Goal: Check status

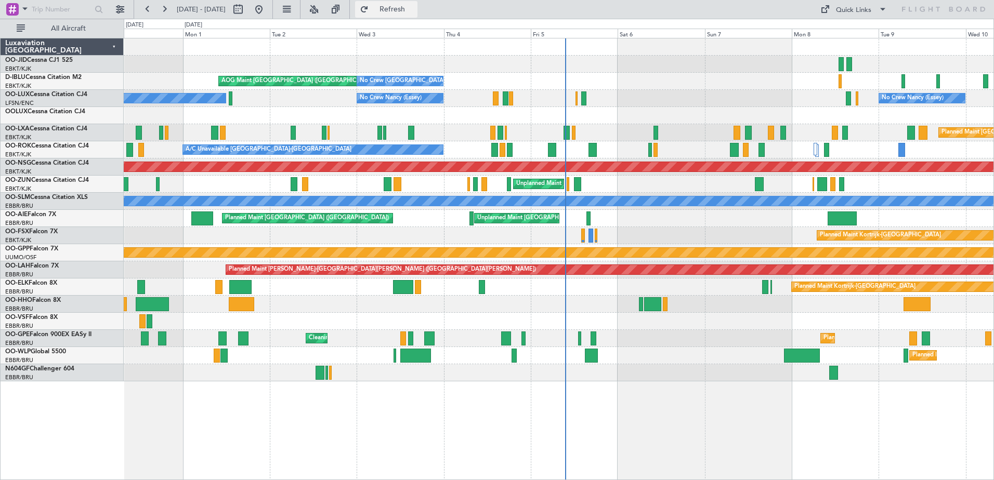
click at [414, 6] on span "Refresh" at bounding box center [393, 9] width 44 height 7
click at [165, 11] on button at bounding box center [164, 9] width 17 height 17
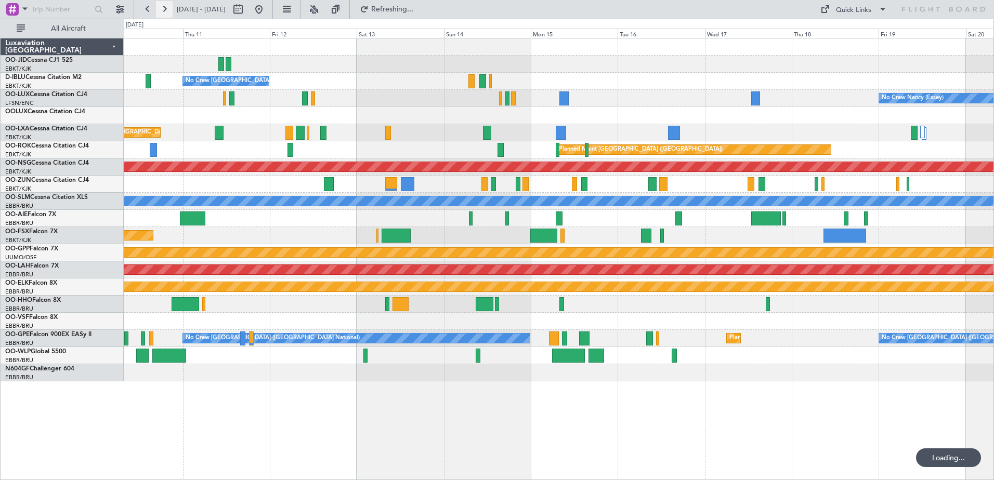
click at [165, 11] on button at bounding box center [164, 9] width 17 height 17
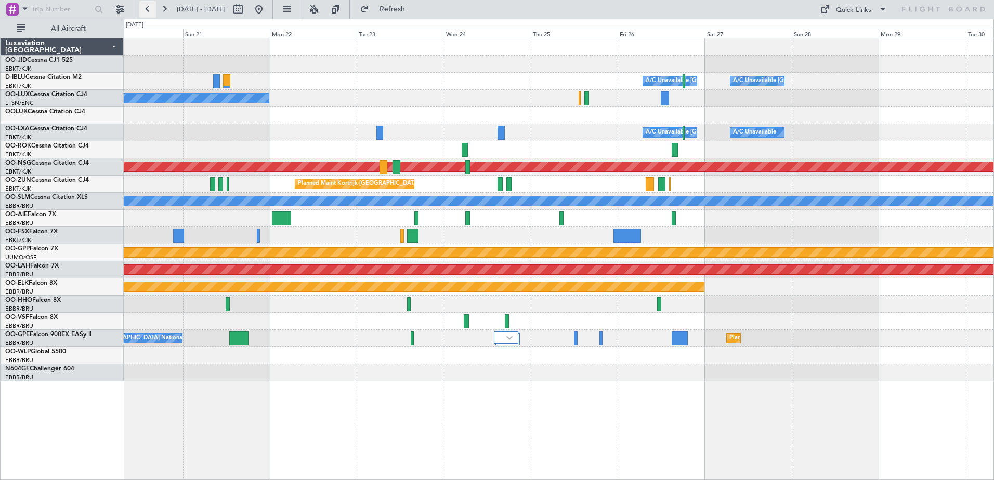
click at [150, 9] on button at bounding box center [147, 9] width 17 height 17
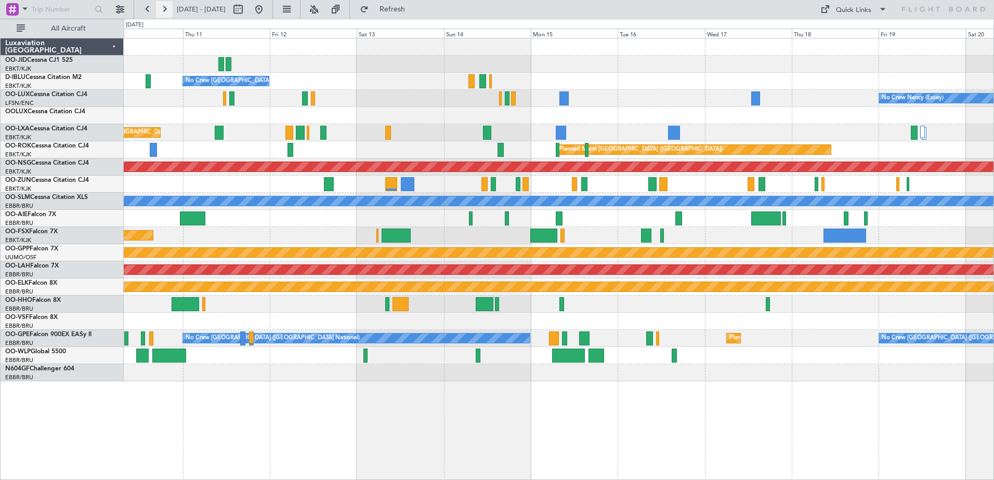
click at [169, 7] on button at bounding box center [164, 9] width 17 height 17
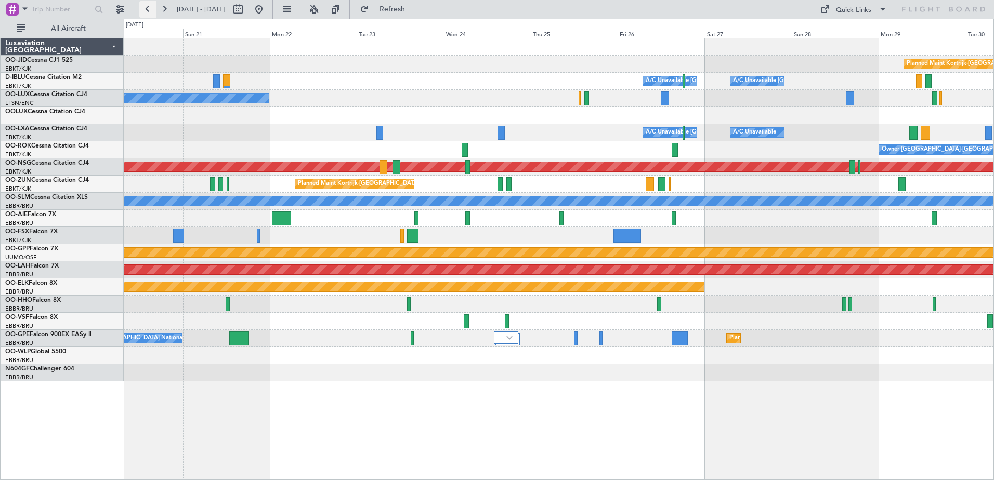
click at [149, 7] on button at bounding box center [147, 9] width 17 height 17
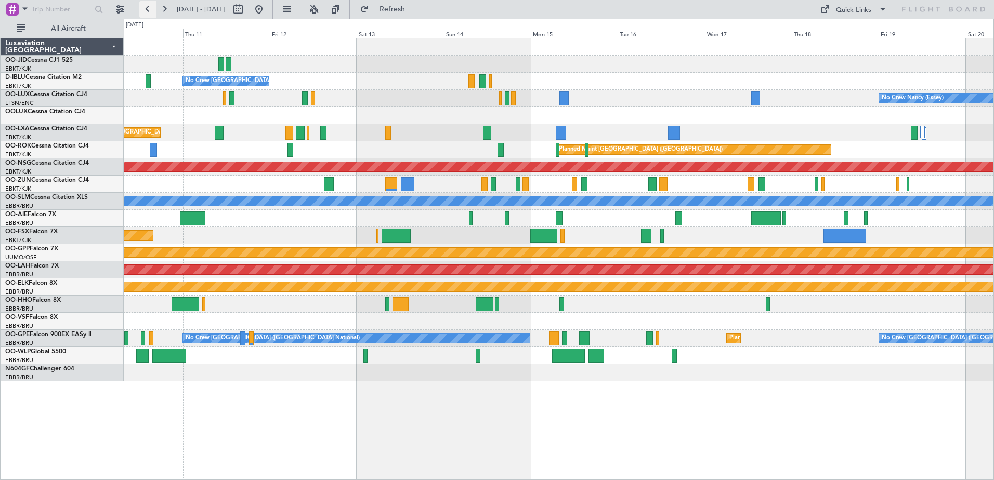
click at [145, 11] on button at bounding box center [147, 9] width 17 height 17
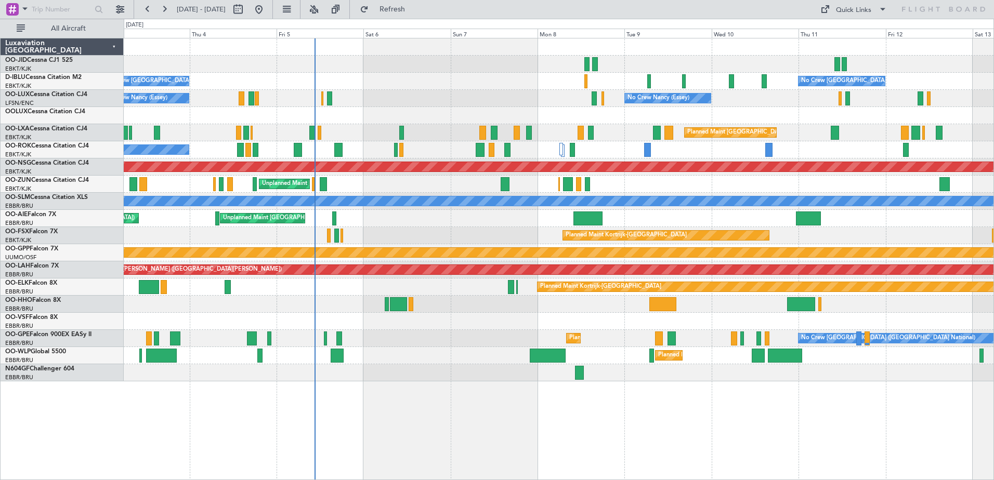
click at [321, 213] on div "AOG Maint [GEOGRAPHIC_DATA] ([GEOGRAPHIC_DATA] National) No Crew [GEOGRAPHIC_DA…" at bounding box center [559, 209] width 870 height 343
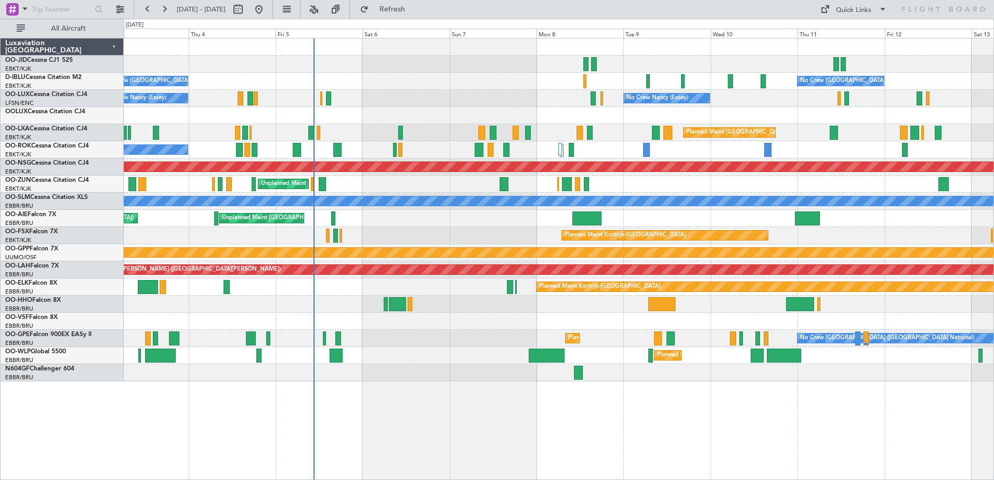
click at [426, 323] on div at bounding box center [559, 321] width 870 height 17
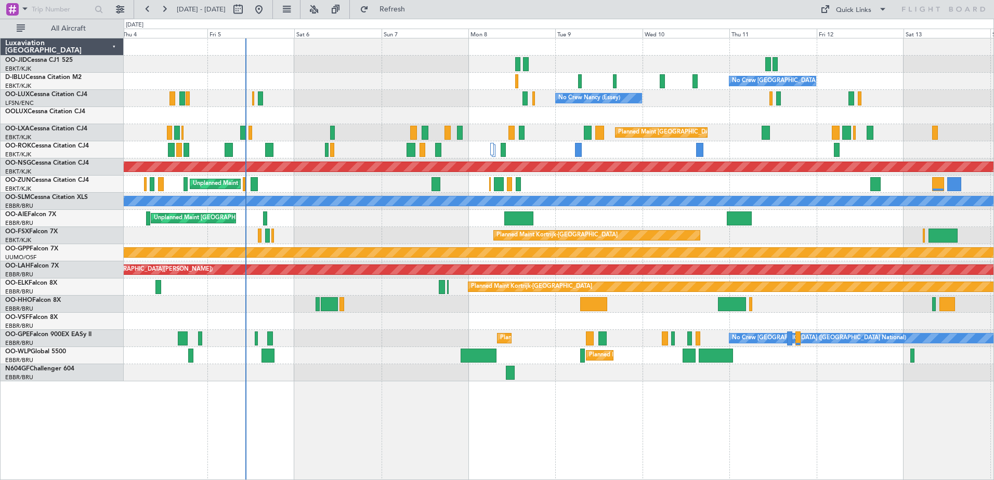
click at [682, 386] on div "No Crew [GEOGRAPHIC_DATA] ([GEOGRAPHIC_DATA] National) No Crew [GEOGRAPHIC_DATA…" at bounding box center [559, 259] width 870 height 442
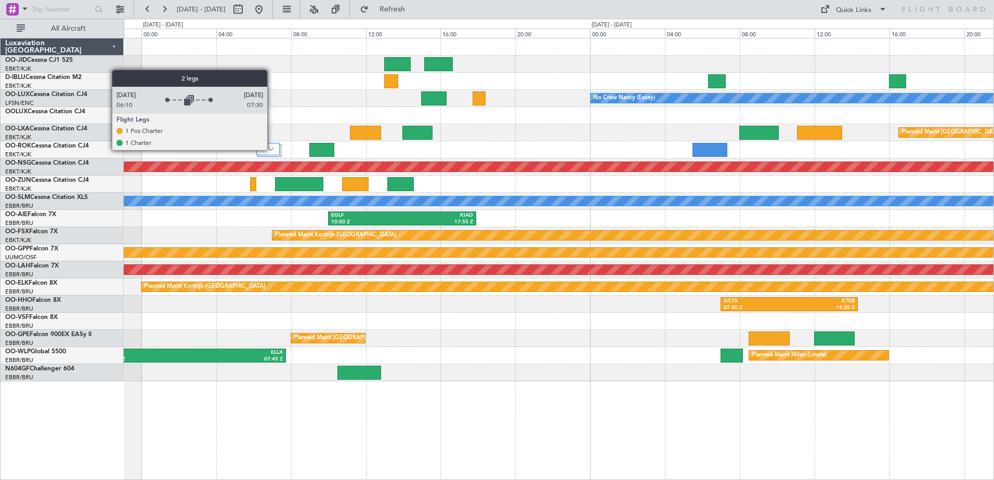
click at [272, 150] on img at bounding box center [271, 149] width 6 height 4
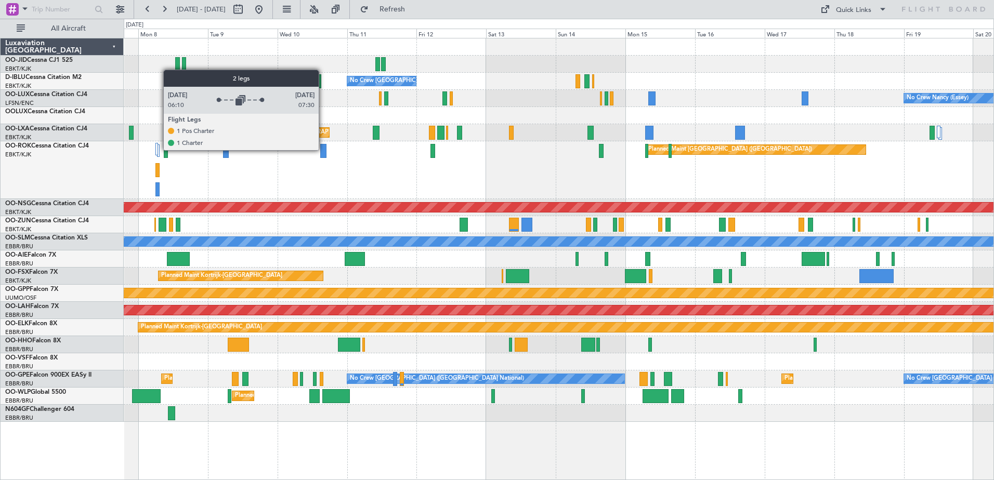
click at [158, 150] on div at bounding box center [156, 149] width 3 height 12
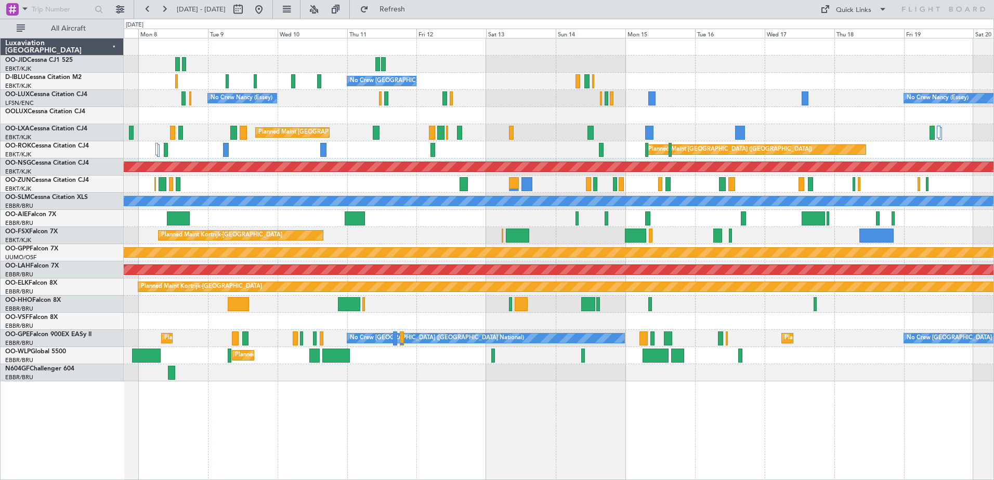
drag, startPoint x: 246, startPoint y: 217, endPoint x: 414, endPoint y: 195, distance: 169.3
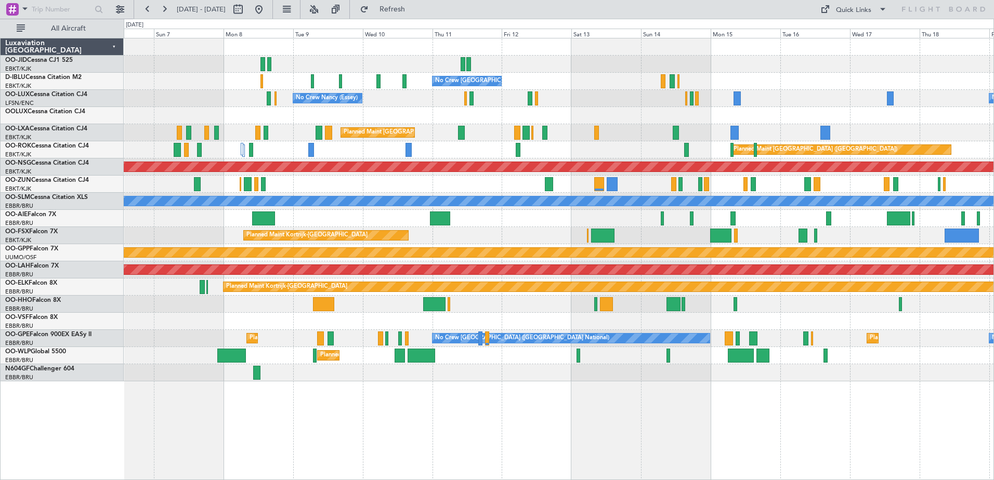
click at [443, 178] on div "Unplanned Maint [GEOGRAPHIC_DATA] ([GEOGRAPHIC_DATA])" at bounding box center [559, 184] width 870 height 17
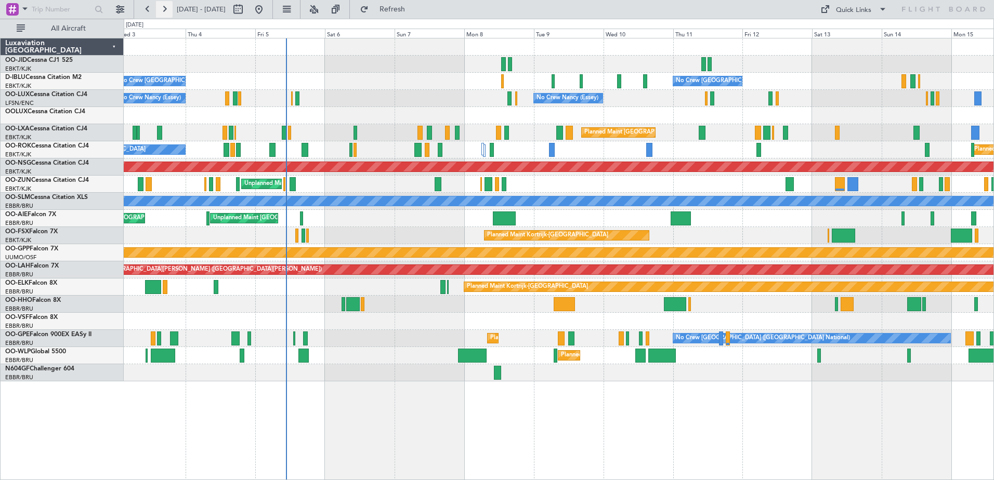
click at [162, 6] on button at bounding box center [164, 9] width 17 height 17
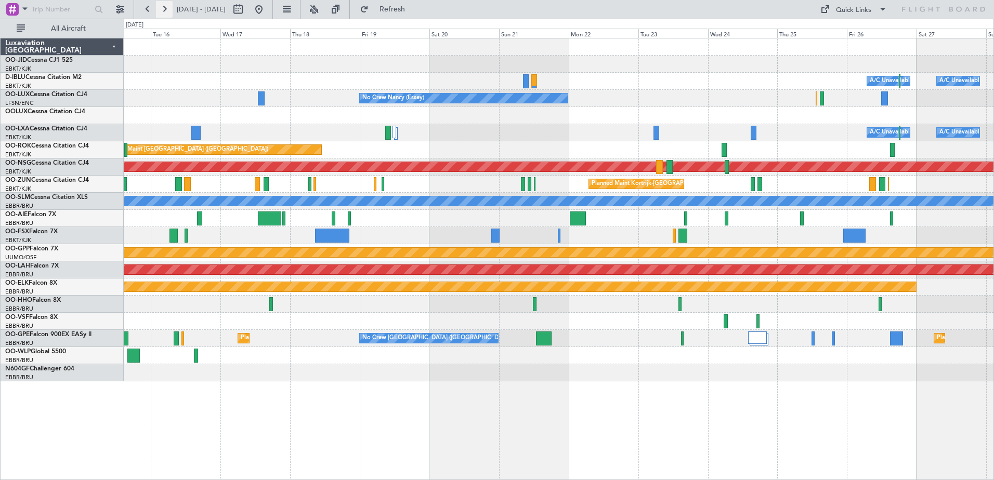
click at [167, 12] on button at bounding box center [164, 9] width 17 height 17
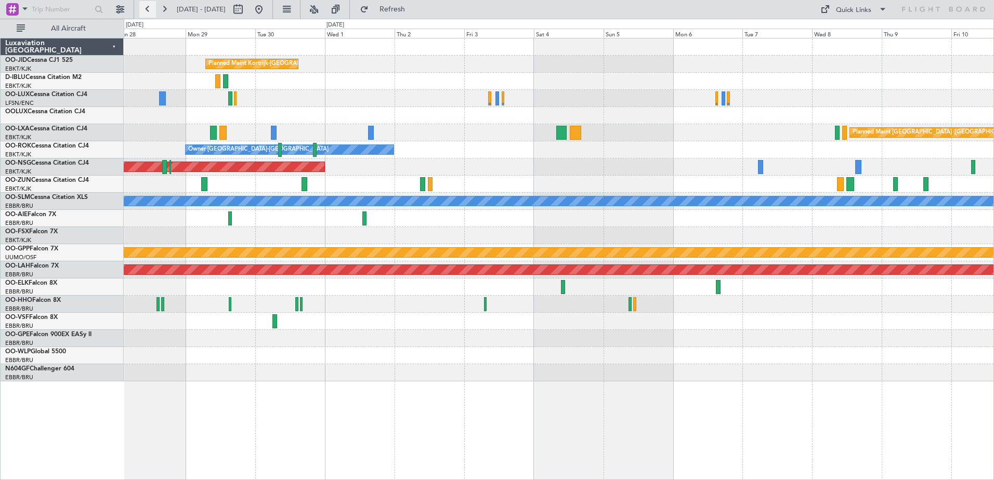
click at [150, 11] on button at bounding box center [147, 9] width 17 height 17
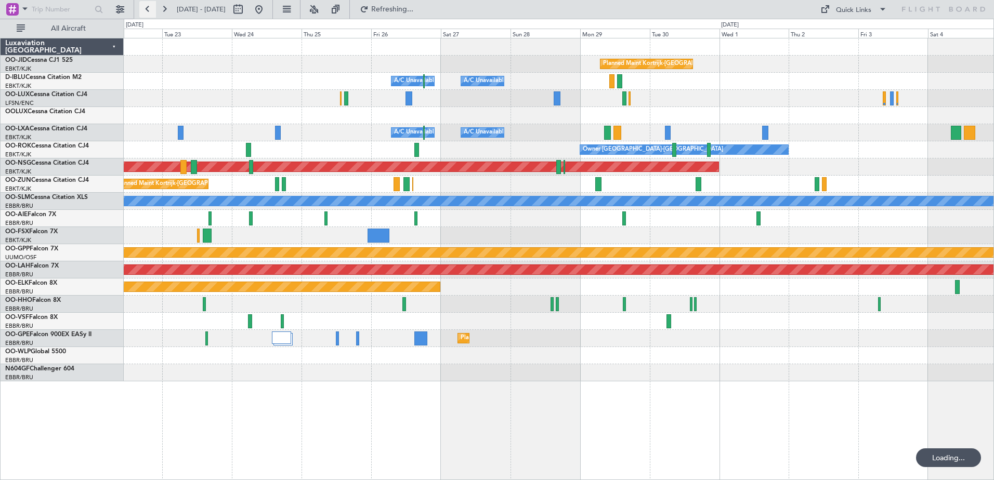
click at [150, 11] on button at bounding box center [147, 9] width 17 height 17
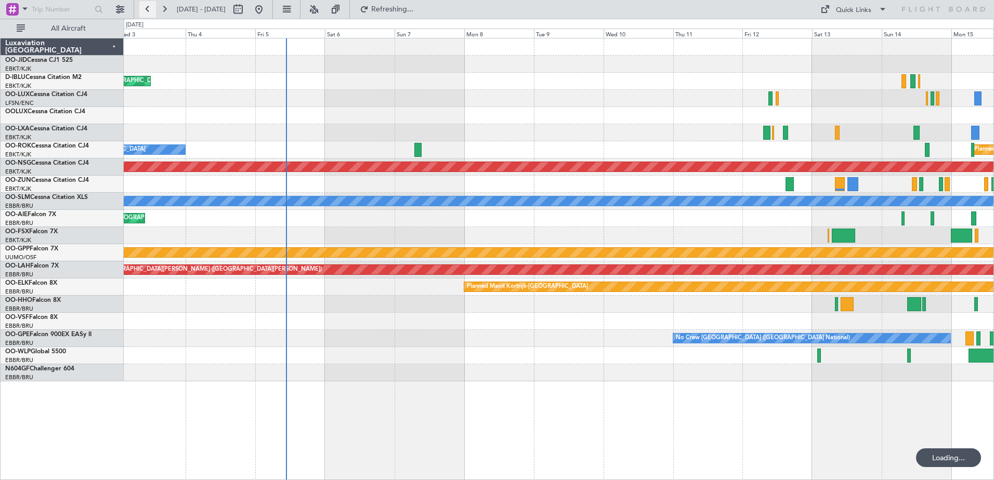
click at [150, 11] on button at bounding box center [147, 9] width 17 height 17
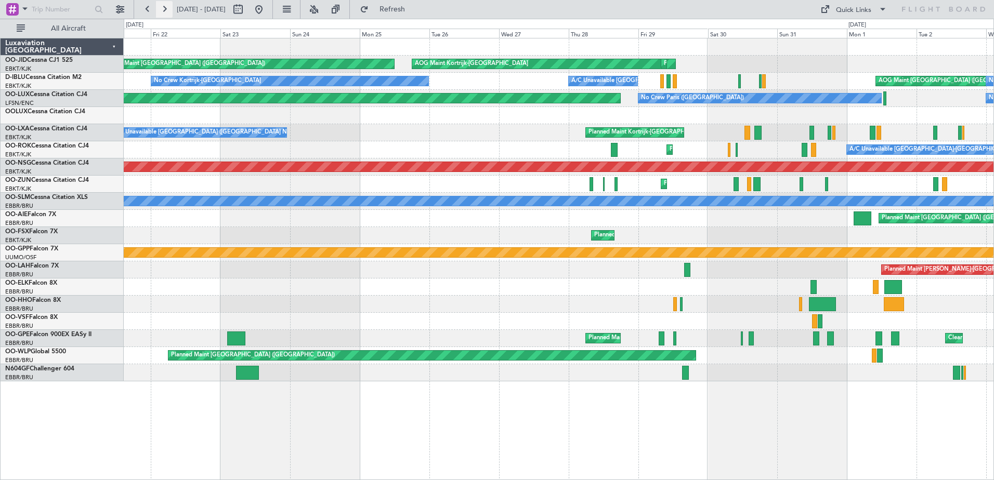
click at [169, 12] on button at bounding box center [164, 9] width 17 height 17
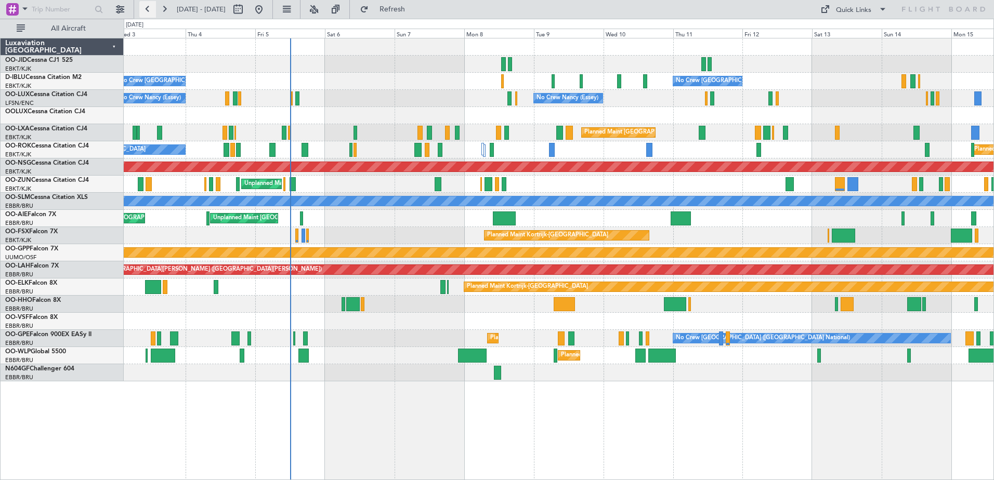
click at [151, 7] on button at bounding box center [147, 9] width 17 height 17
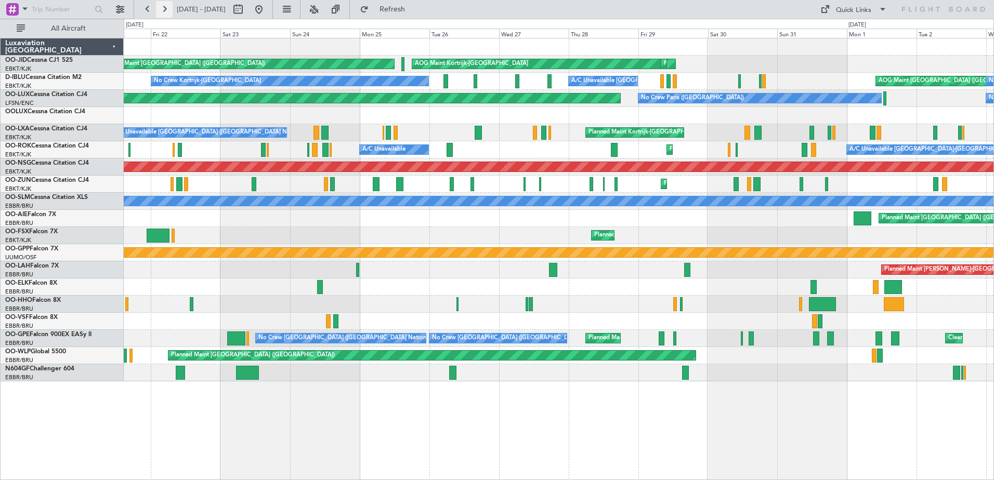
click at [166, 11] on button at bounding box center [164, 9] width 17 height 17
